Goal: Task Accomplishment & Management: Complete application form

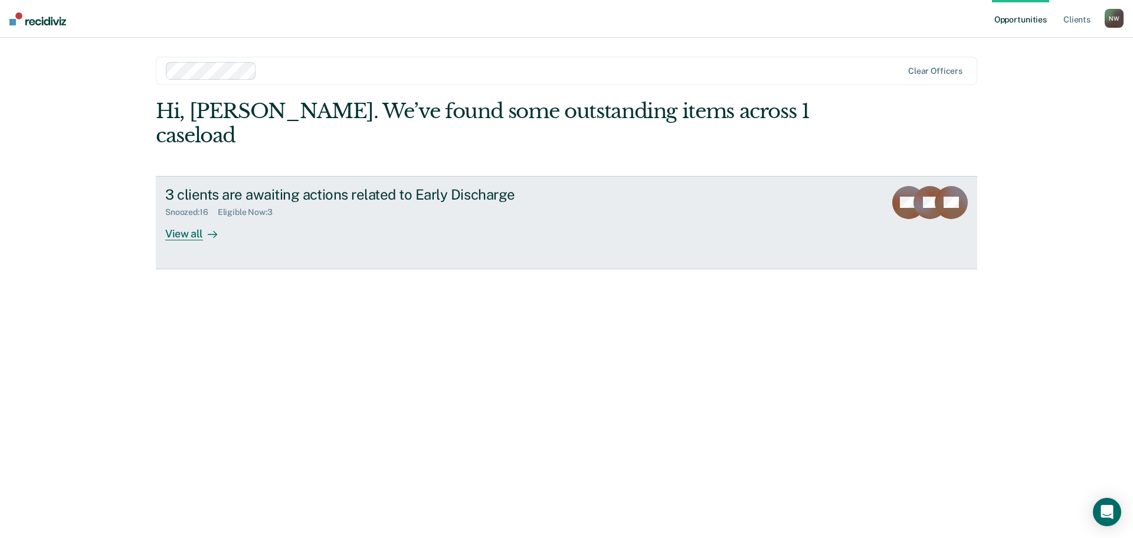
click at [168, 217] on div "View all" at bounding box center [198, 228] width 66 height 23
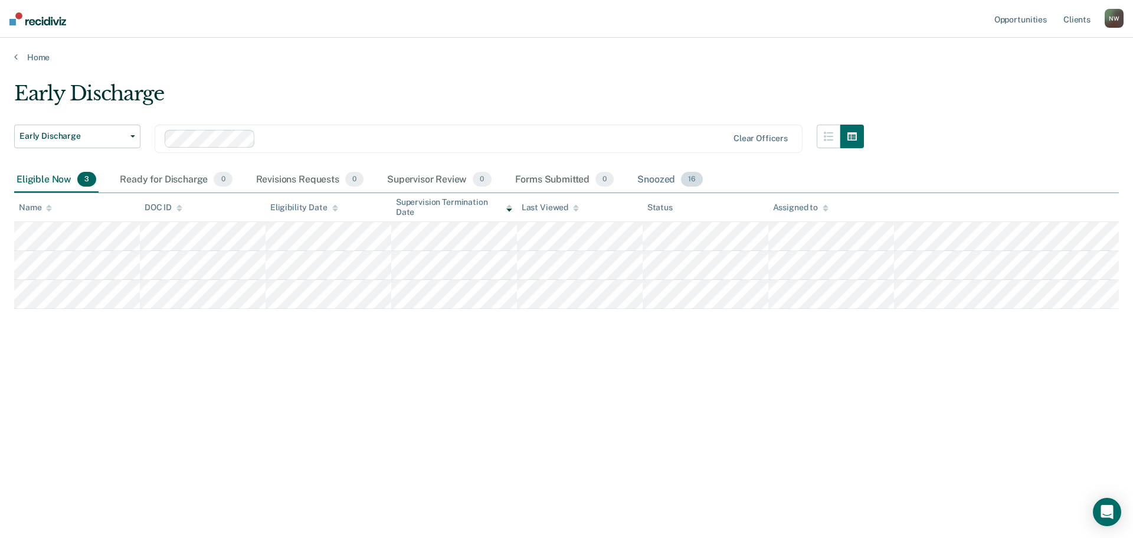
click at [646, 179] on div "Snoozed 16" at bounding box center [670, 180] width 70 height 26
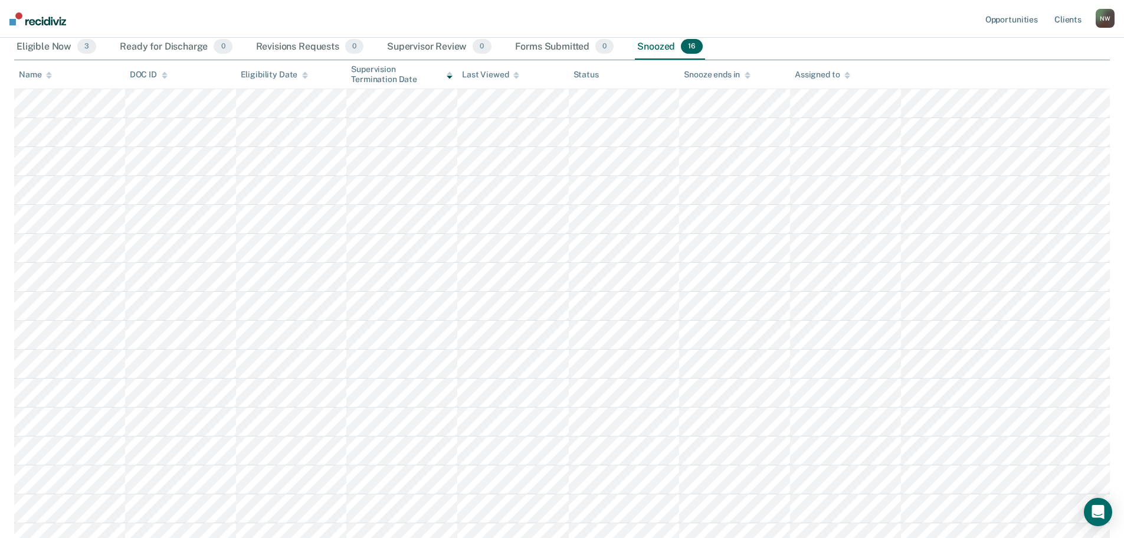
scroll to position [114, 0]
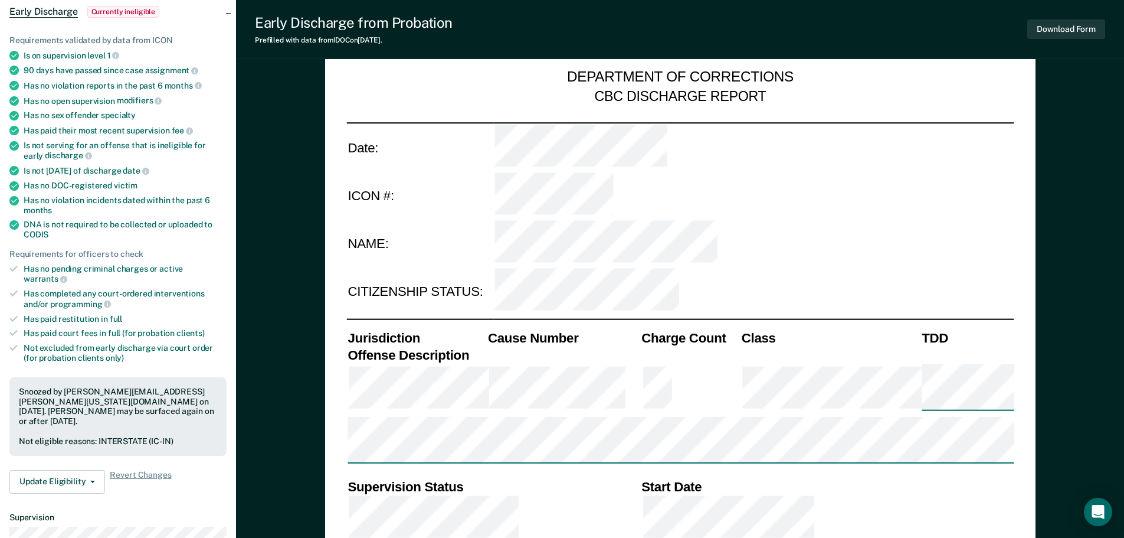
type textarea "x"
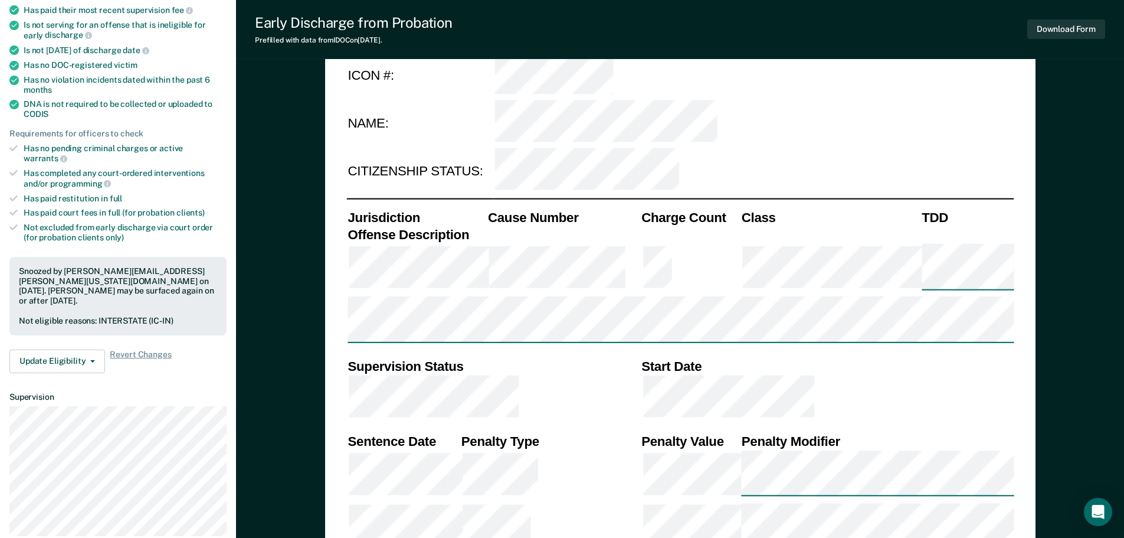
scroll to position [118, 0]
